Goal: Task Accomplishment & Management: Manage account settings

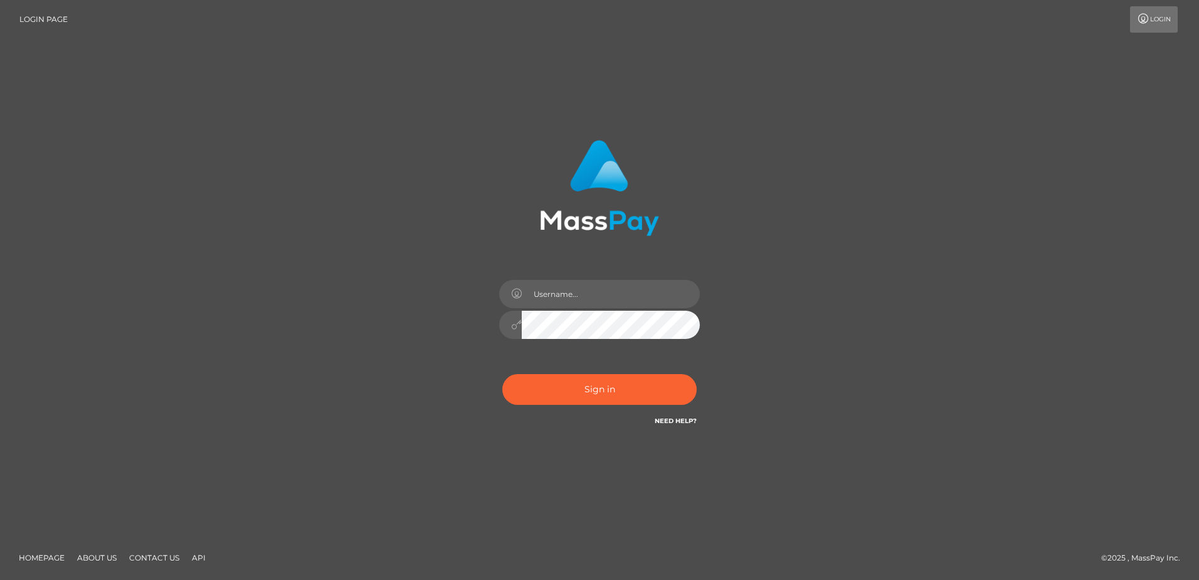
click at [364, 258] on div "Sign in" at bounding box center [599, 289] width 715 height 319
click at [343, 341] on div "Sign in" at bounding box center [599, 289] width 715 height 319
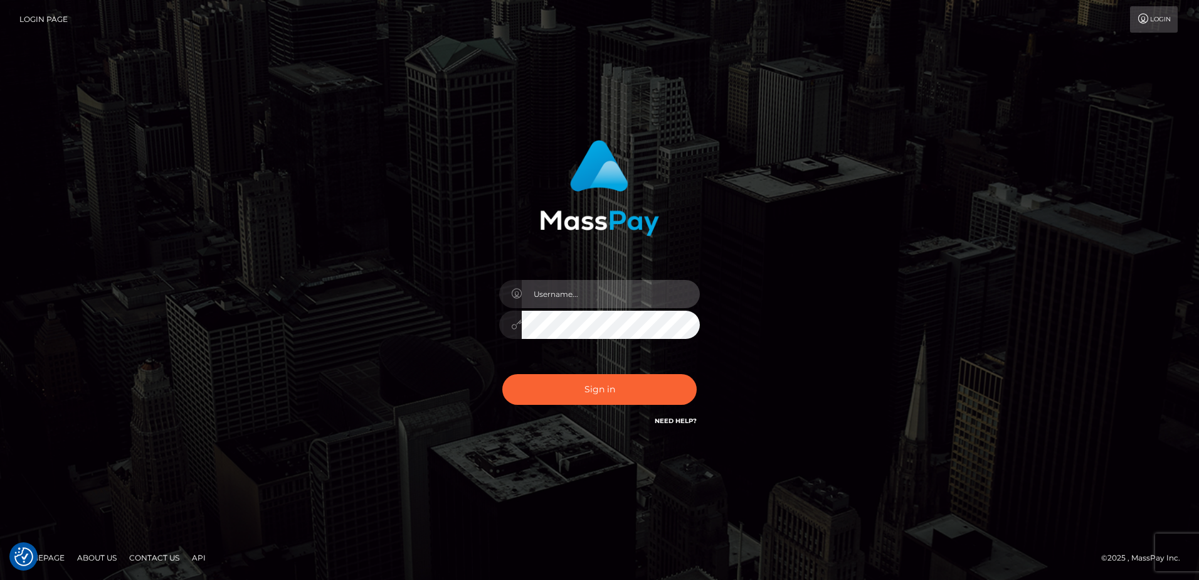
type input "[PERSON_NAME]"
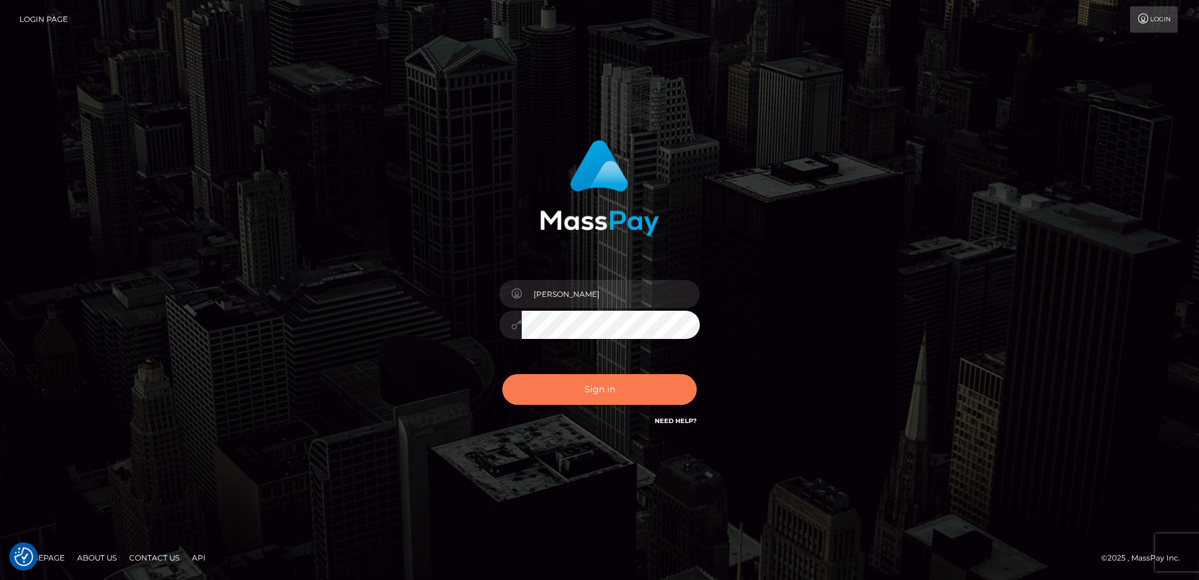
click at [566, 397] on button "Sign in" at bounding box center [599, 389] width 194 height 31
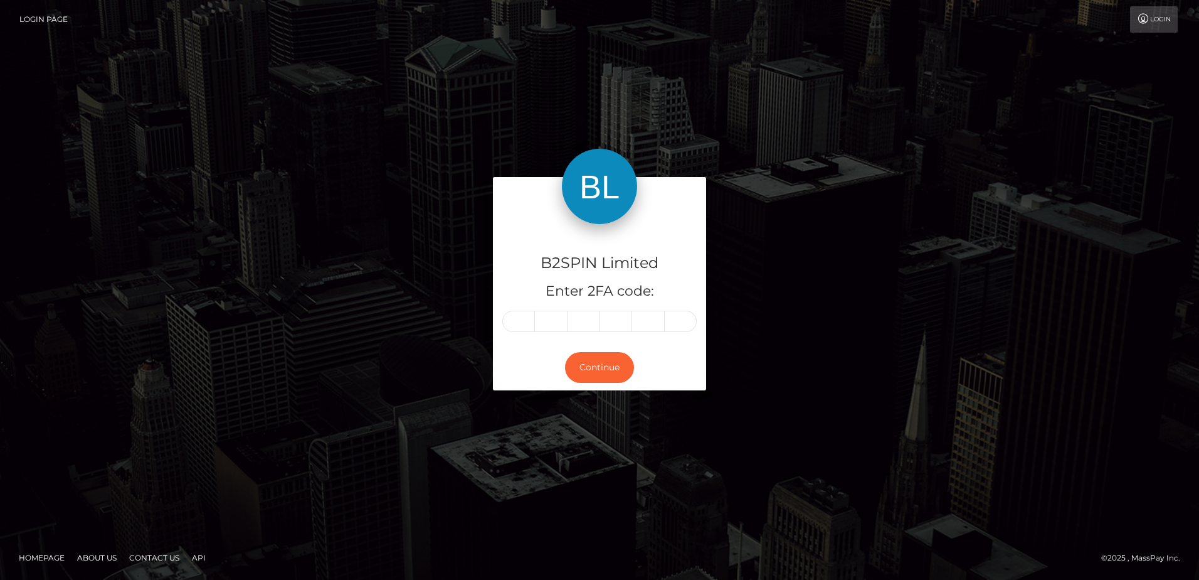
click at [521, 323] on input "text" at bounding box center [518, 320] width 33 height 21
type input "1"
type input "0"
type input "4"
type input "7"
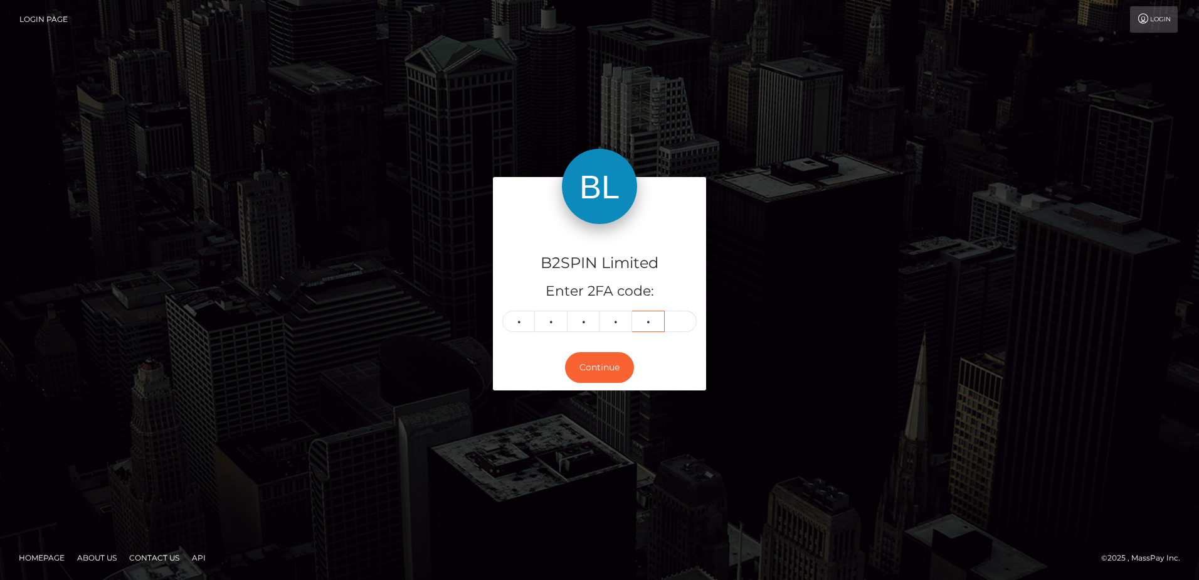
type input "8"
type input "0"
click at [423, 326] on div "B2SPIN Limited Enter 2FA code: 1 0 4 7 8 0 104780 Continue" at bounding box center [599, 289] width 715 height 225
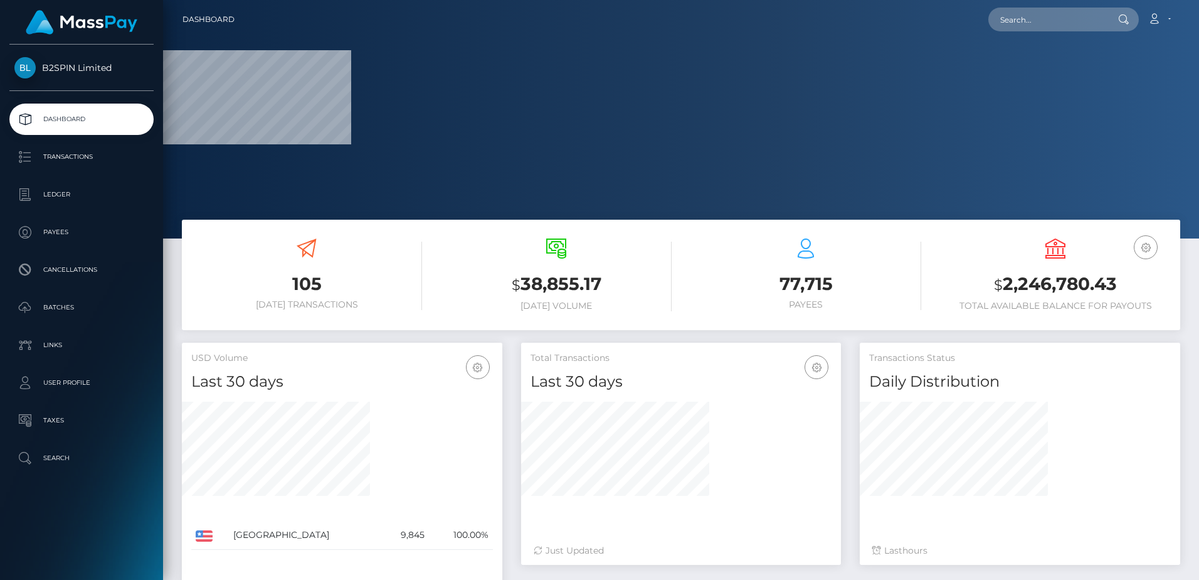
click at [1037, 294] on h3 "$ 2,246,780.43" at bounding box center [1055, 285] width 231 height 26
copy h3 "2,246,780.43"
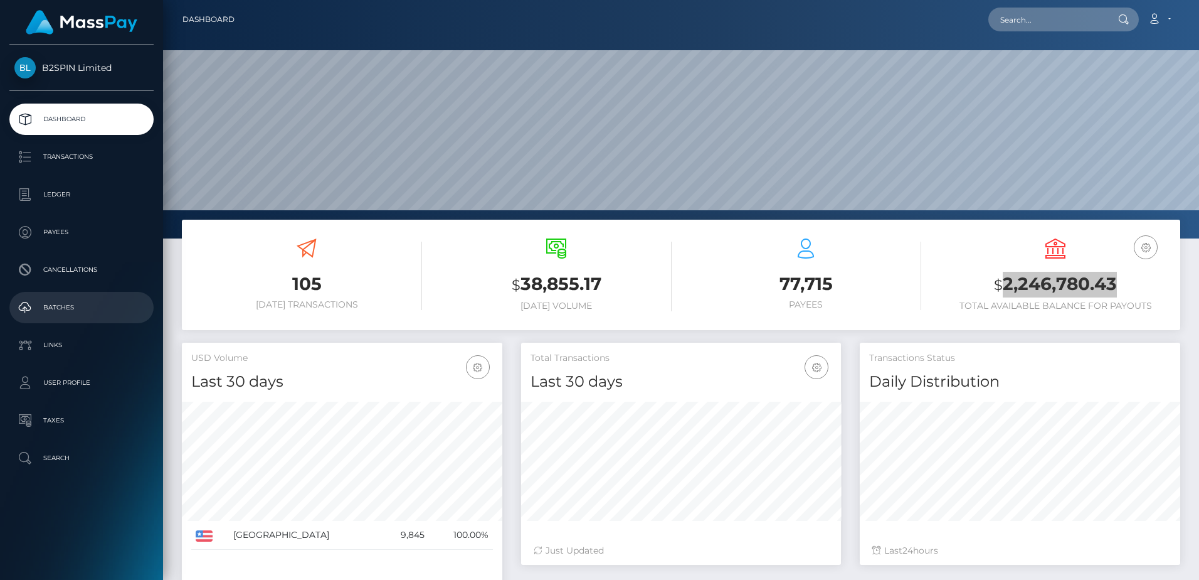
scroll to position [223, 320]
